Goal: Navigation & Orientation: Find specific page/section

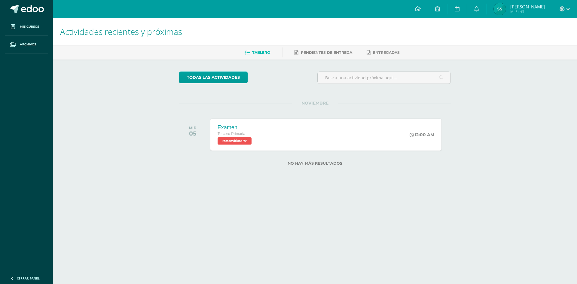
click at [23, 11] on span at bounding box center [32, 9] width 23 height 9
